Goal: Transaction & Acquisition: Purchase product/service

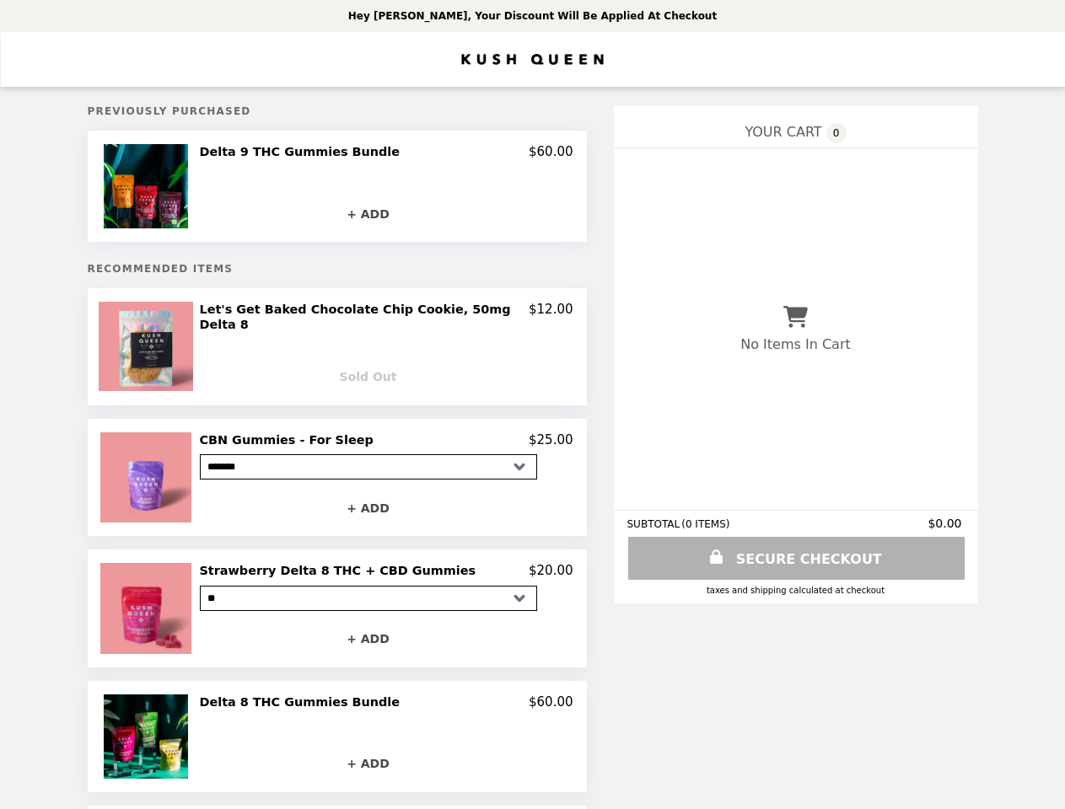
click at [169, 188] on img at bounding box center [148, 186] width 89 height 84
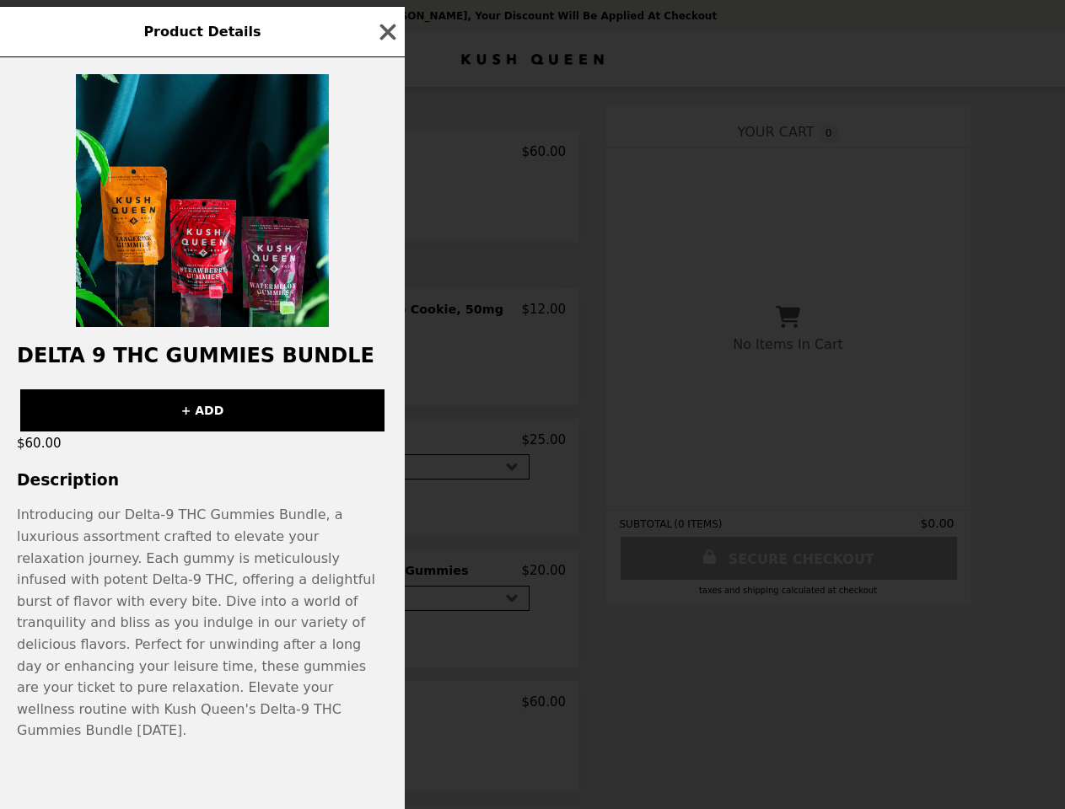
click at [386, 154] on div "Product Details Delta 9 THC Gummies Bundle + ADD $60.00 Description Introducing…" at bounding box center [532, 404] width 1065 height 809
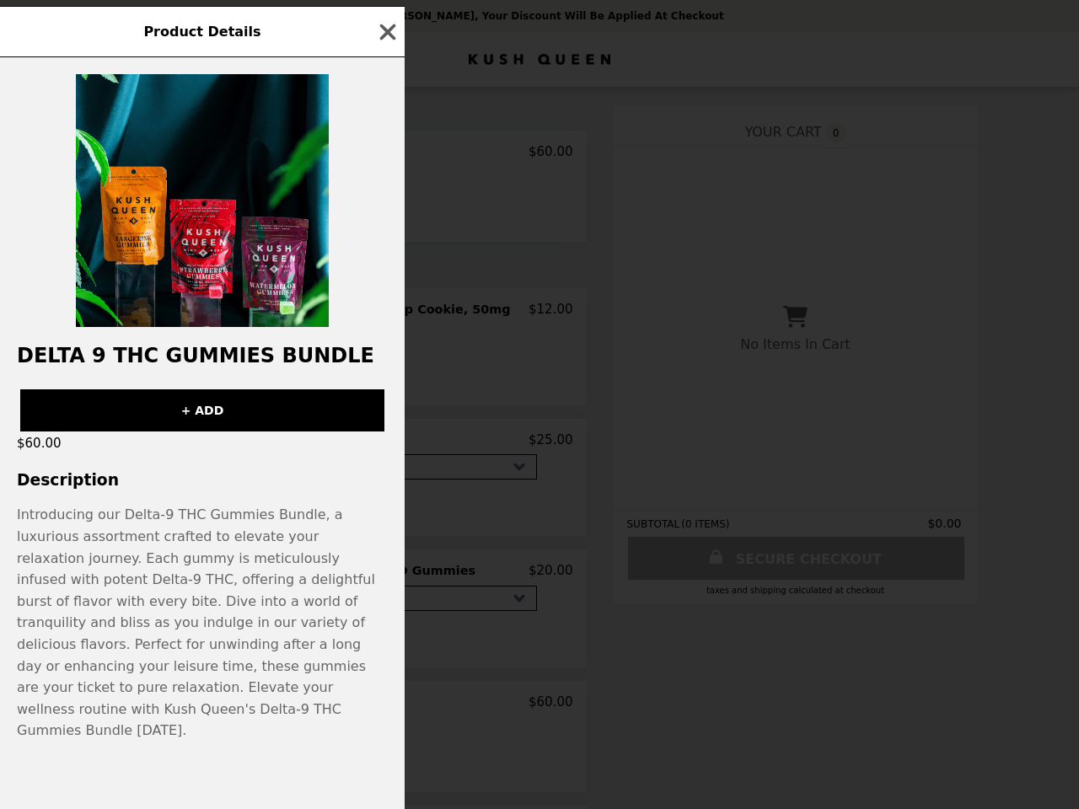
click at [386, 215] on div at bounding box center [202, 192] width 405 height 270
click at [169, 327] on img at bounding box center [202, 200] width 253 height 253
click at [386, 314] on div "Product Details Delta 9 THC Gummies Bundle + ADD $60.00 Description Introducing…" at bounding box center [539, 404] width 1079 height 809
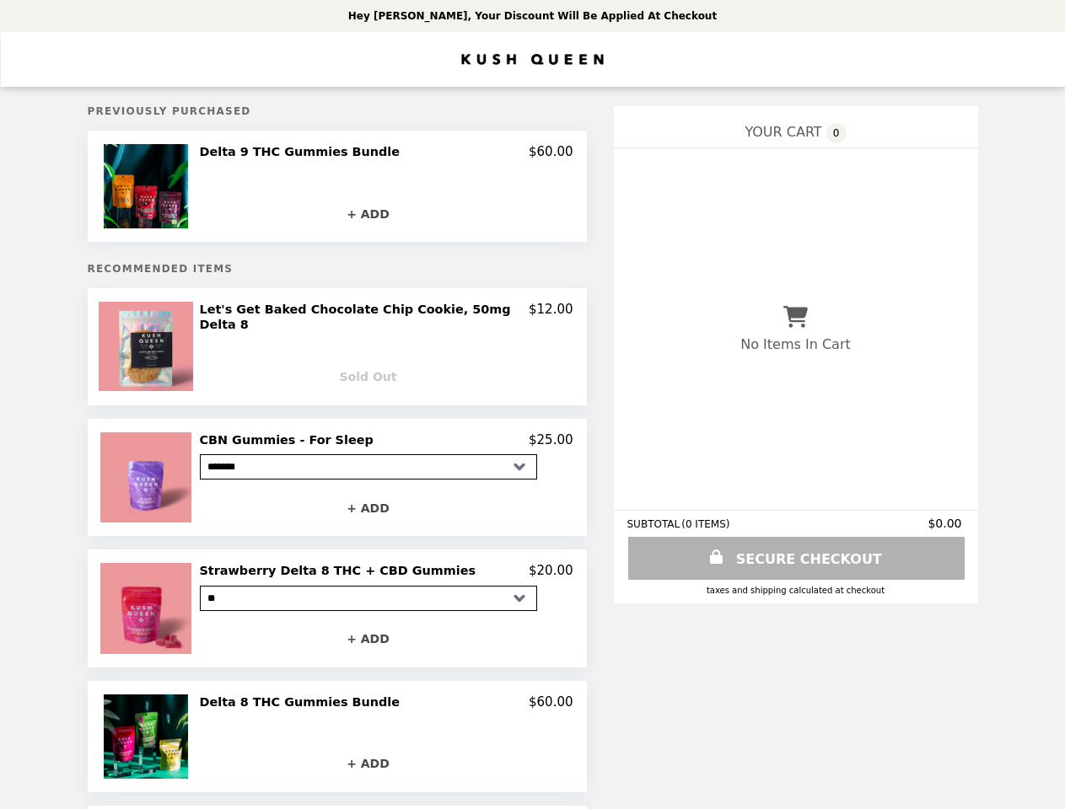
click at [169, 476] on img at bounding box center [147, 478] width 94 height 90
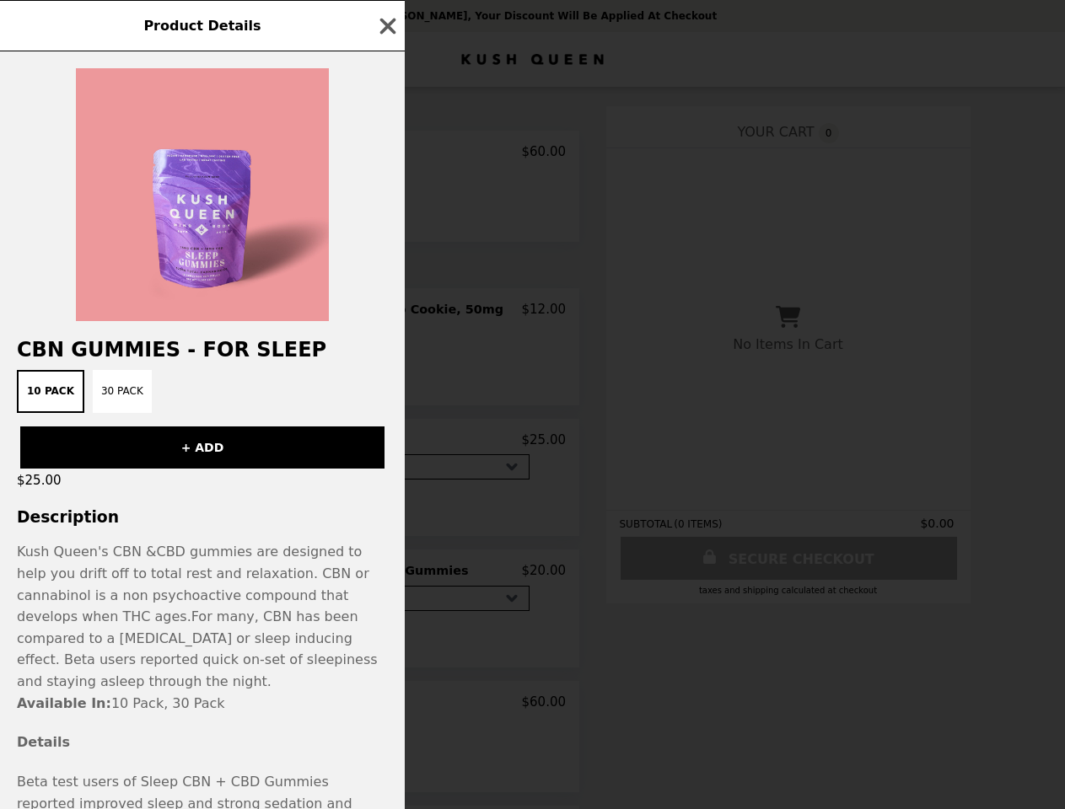
click at [386, 438] on div "Product Details CBN Gummies - For Sleep 10 Pack 30 Pack + ADD $25.00 Descriptio…" at bounding box center [532, 404] width 1065 height 809
click at [386, 507] on div "CBN Gummies - For Sleep 10 Pack 30 Pack + ADD $25.00 Description Kush Queen's C…" at bounding box center [202, 430] width 405 height 758
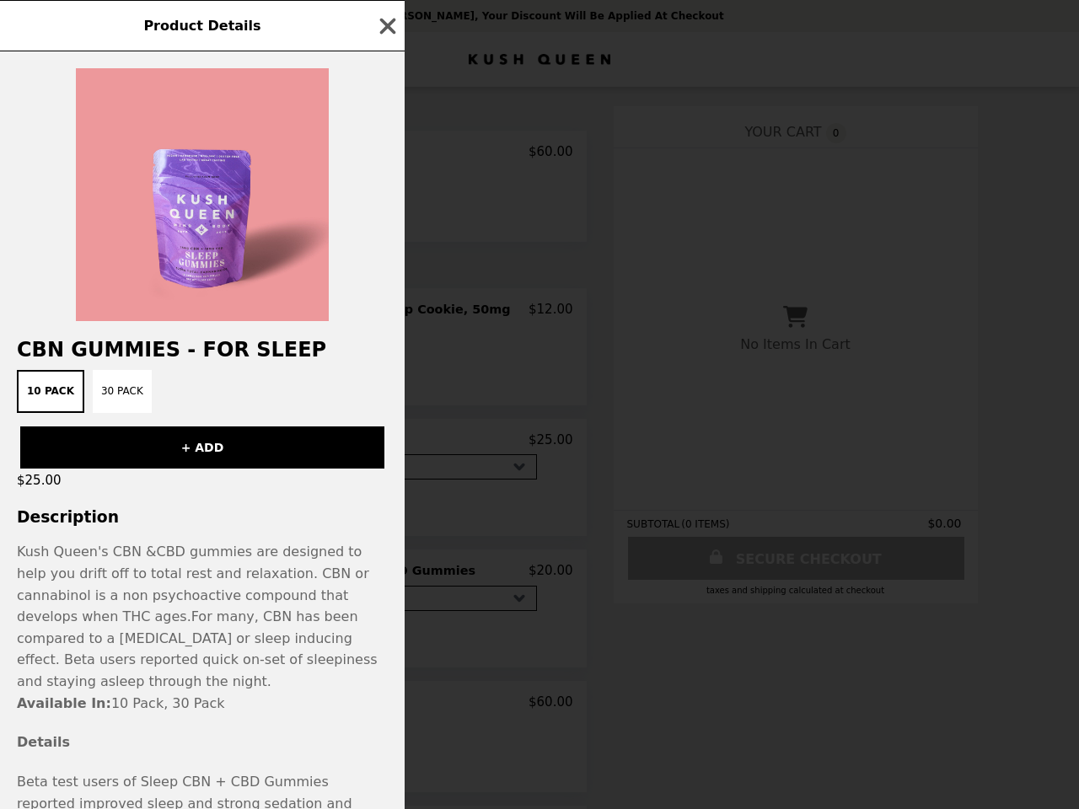
click at [169, 608] on span "CBD gummies are designed to help you drift off to total rest and relaxation. CB…" at bounding box center [193, 584] width 352 height 81
